Goal: Find specific page/section: Find specific page/section

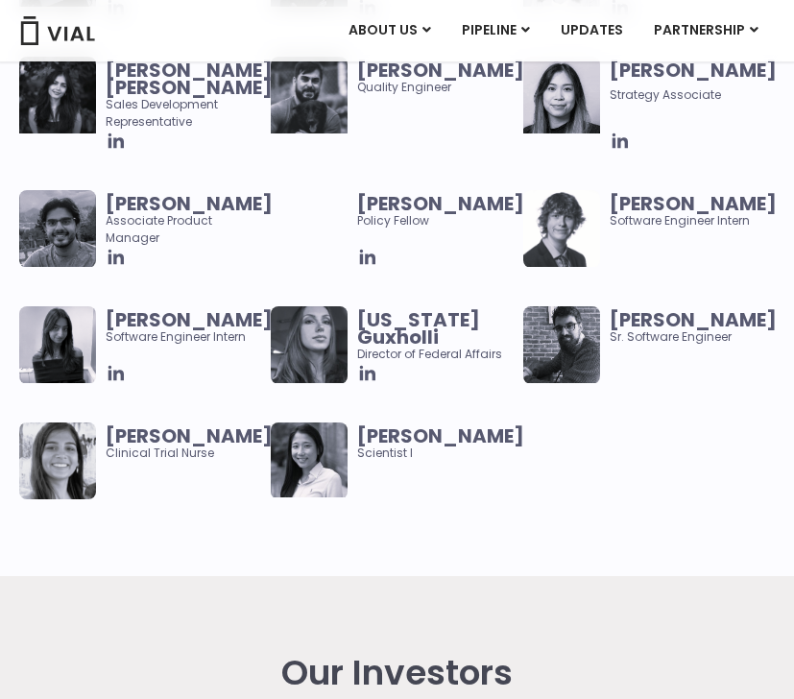
scroll to position [3086, 0]
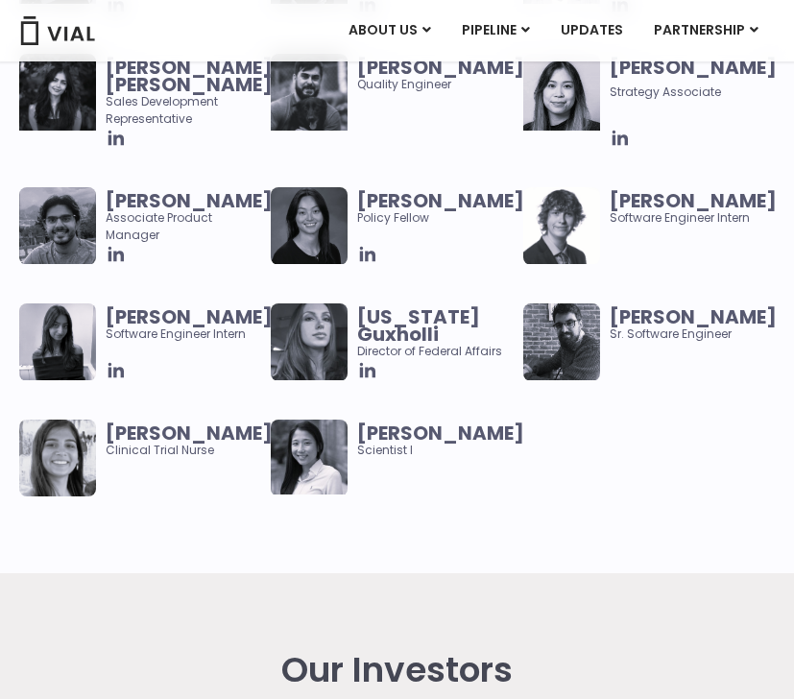
click at [412, 381] on div at bounding box center [435, 370] width 156 height 21
click at [332, 372] on img at bounding box center [309, 342] width 77 height 77
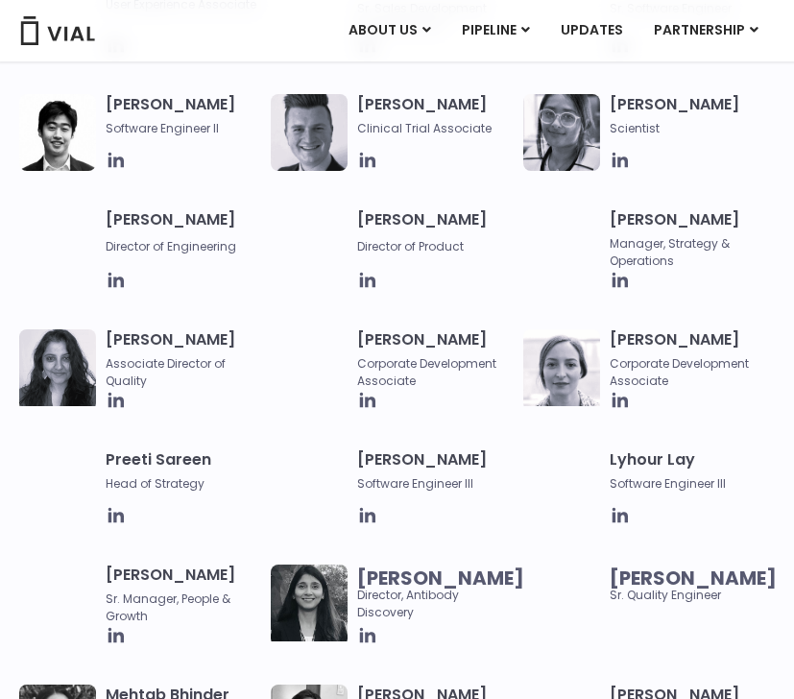
scroll to position [1276, 0]
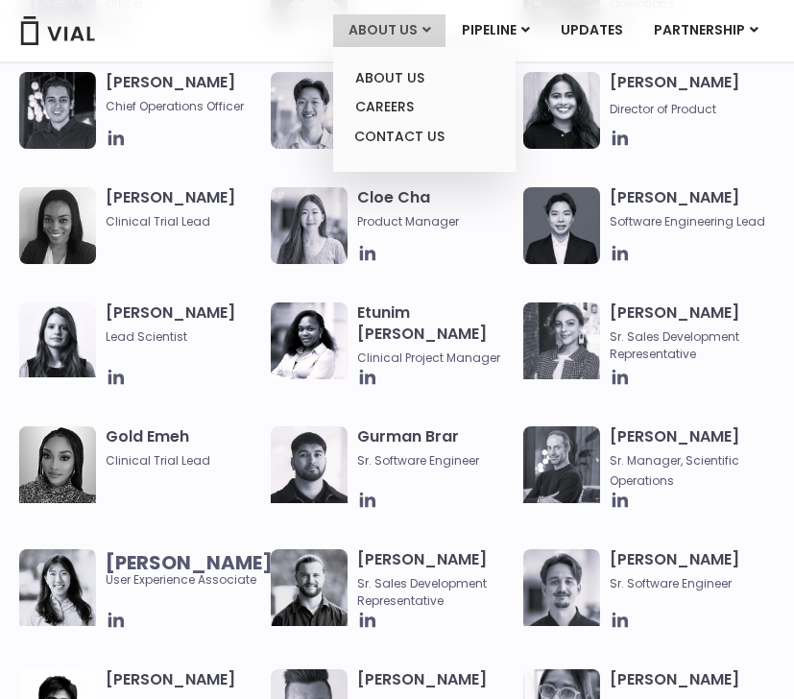
click at [431, 39] on span at bounding box center [427, 29] width 9 height 19
click at [421, 101] on link "CAREERS" at bounding box center [424, 107] width 168 height 30
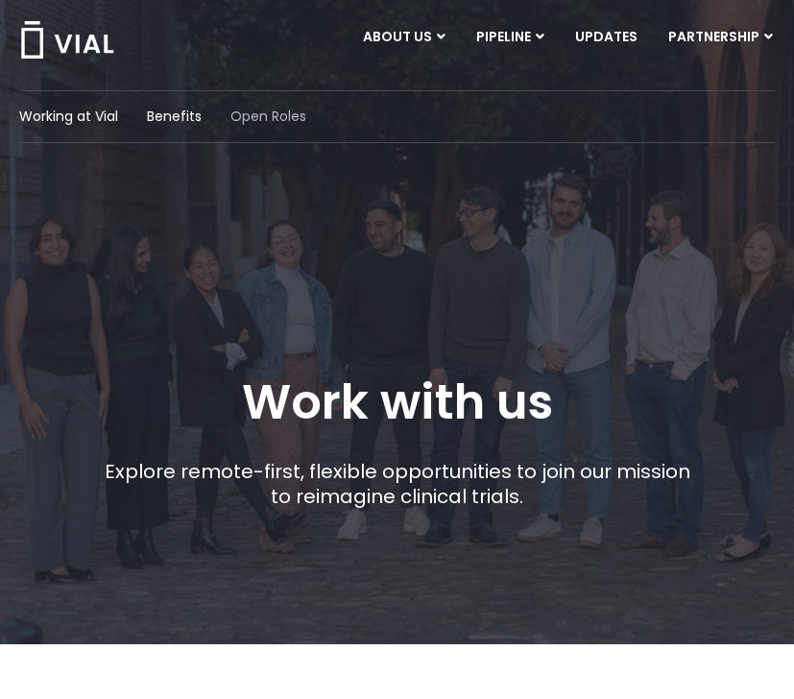
click at [284, 115] on span "Open Roles" at bounding box center [269, 117] width 76 height 20
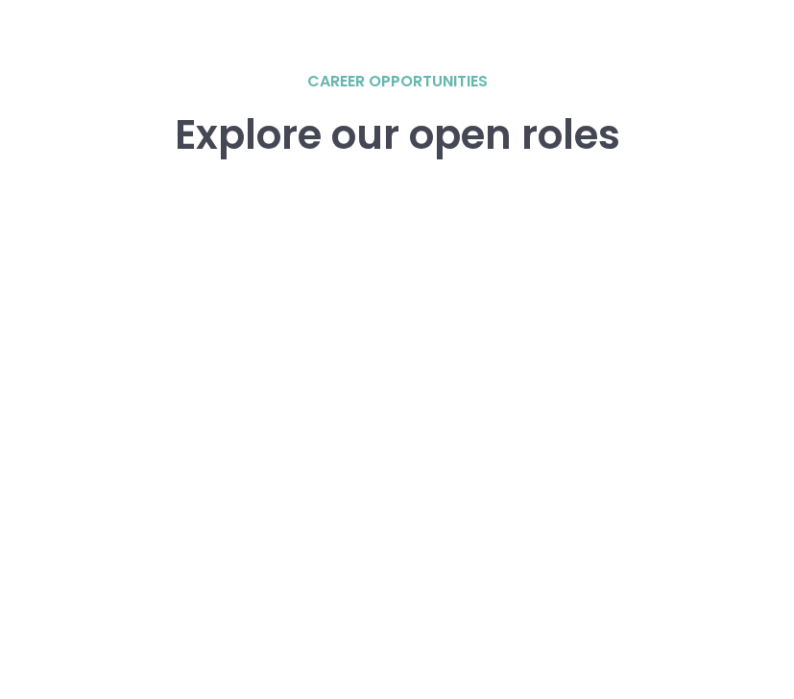
scroll to position [2631, 0]
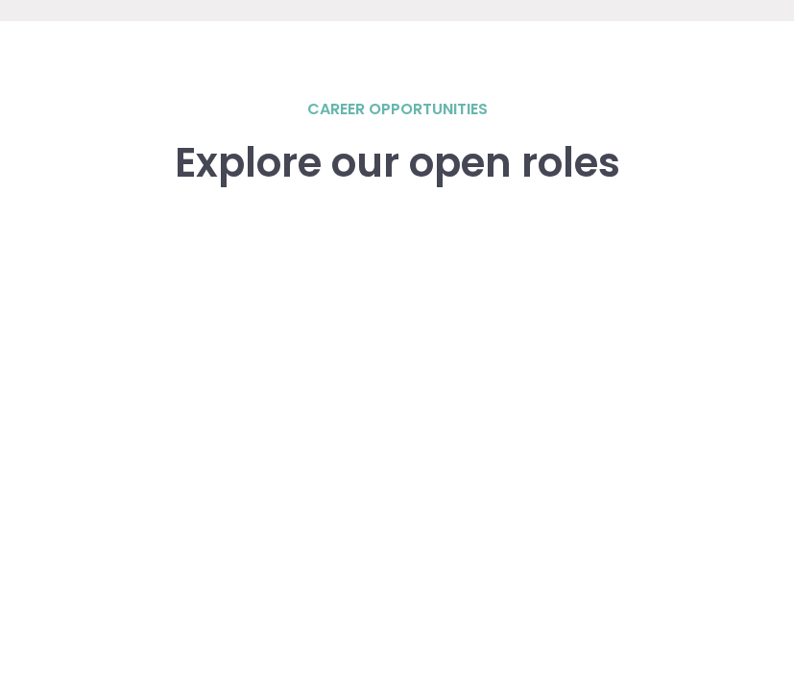
click at [402, 121] on div "career opportunities" at bounding box center [397, 119] width 181 height 42
click at [395, 218] on div "Explore our open roles" at bounding box center [398, 192] width 446 height 104
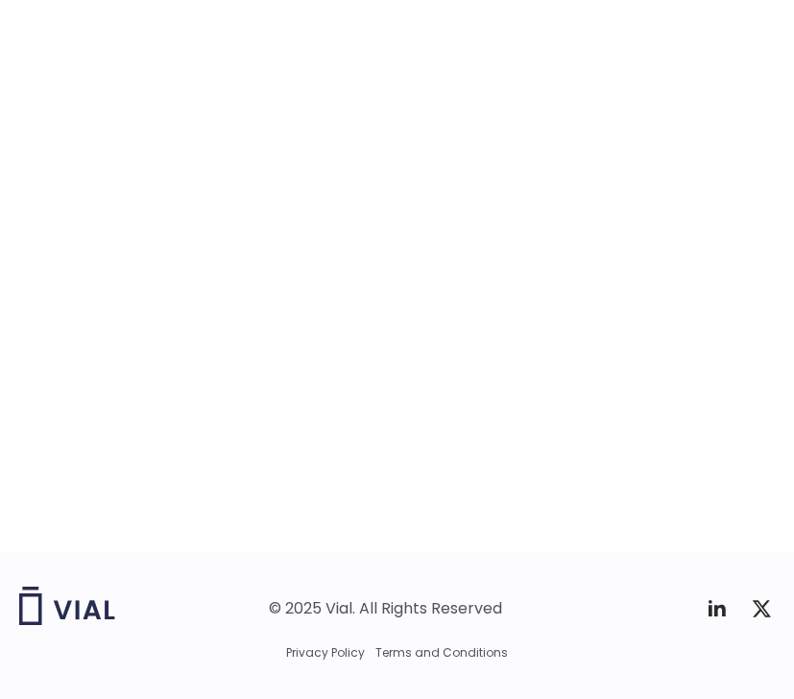
scroll to position [3069, 0]
